Goal: Complete application form

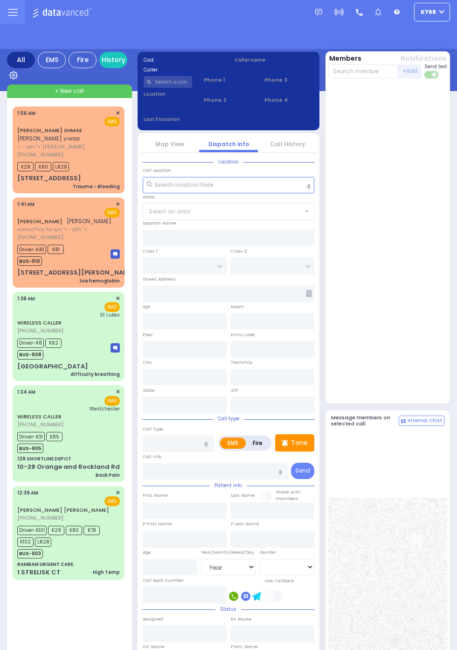
select select "Year"
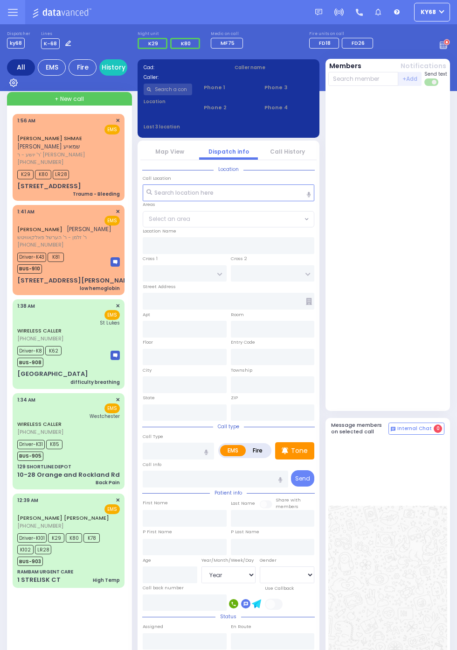
click at [57, 161] on span "[PHONE_NUMBER]" at bounding box center [40, 161] width 46 height 7
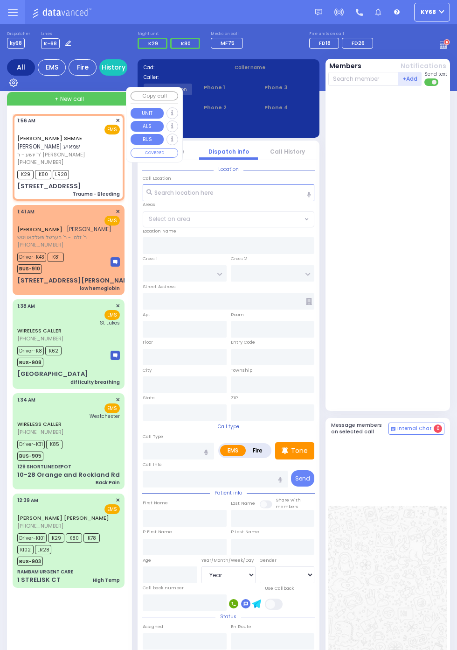
select select
type input "Trauma - Bleeding"
radio input "true"
type input "[PERSON_NAME]"
type input "SHMAE"
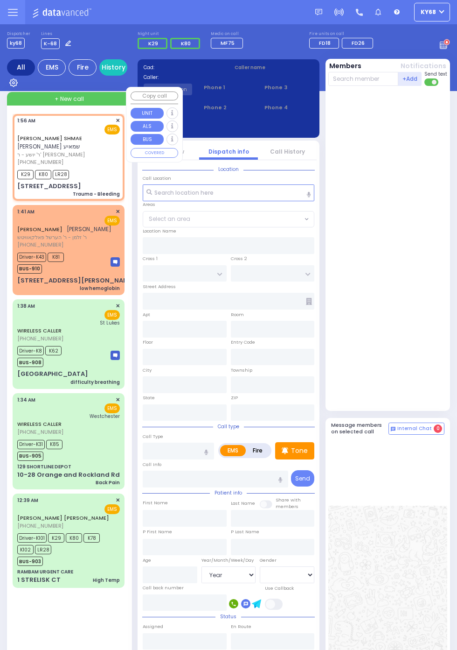
select select
type input "01:56"
type input "01:57"
type input "[GEOGRAPHIC_DATA]"
type input "COUNTY ROUTE 105"
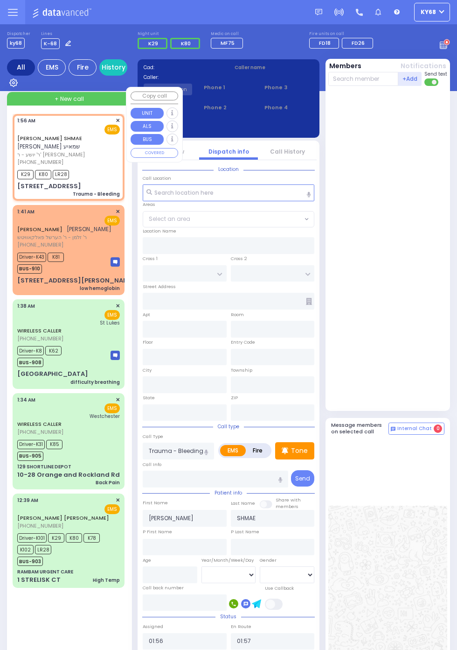
type input "[STREET_ADDRESS]"
type input "101"
type input "[PERSON_NAME]"
type input "[US_STATE]"
type input "10950"
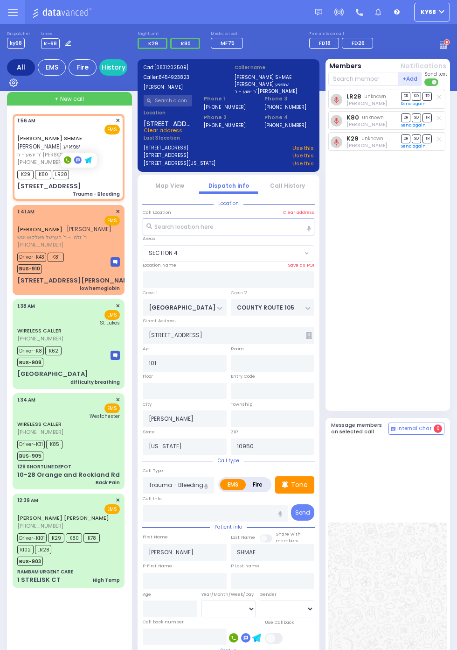
select select "SECTION 4"
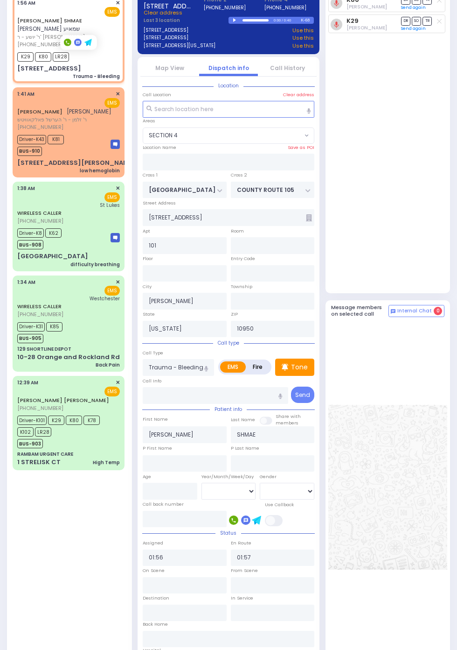
scroll to position [122, 0]
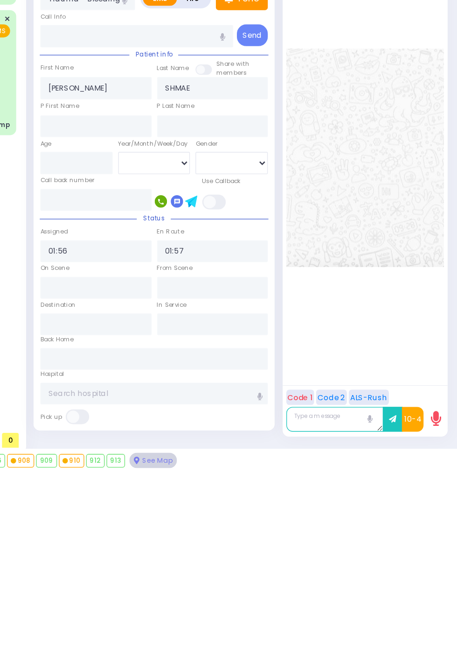
scroll to position [189, 0]
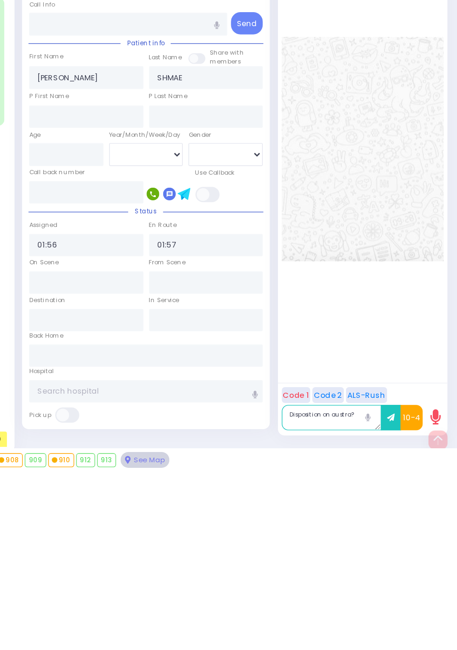
type textarea "Disposition on austra?"
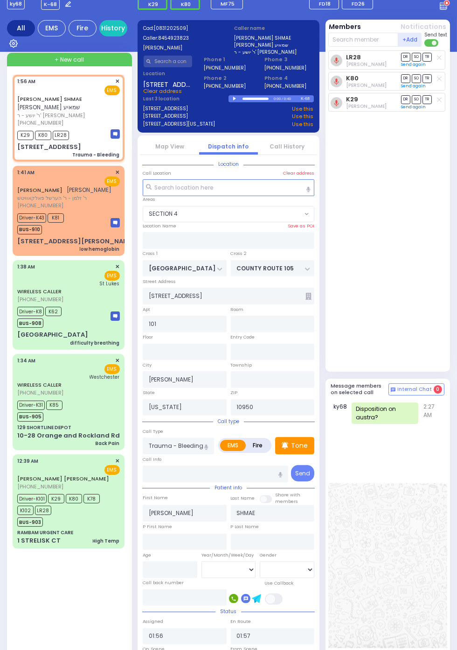
scroll to position [0, 0]
